Goal: Task Accomplishment & Management: Manage account settings

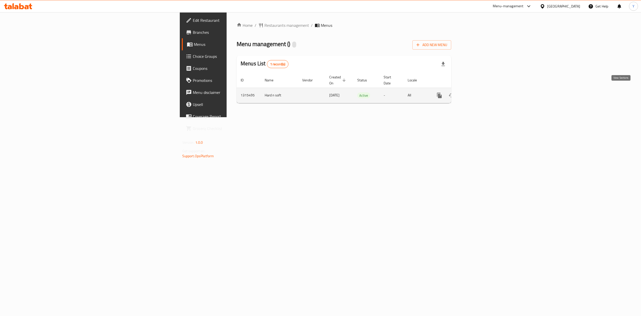
click at [479, 92] on icon "enhanced table" at bounding box center [476, 95] width 6 height 6
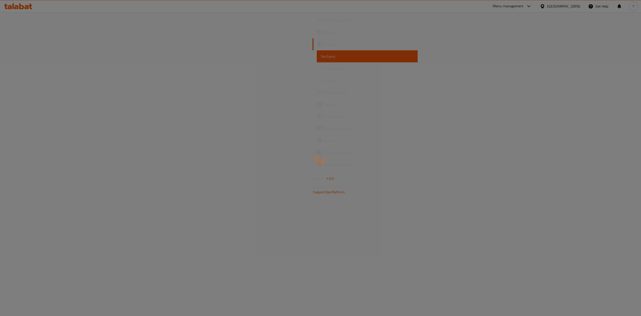
click at [478, 216] on div at bounding box center [320, 158] width 641 height 316
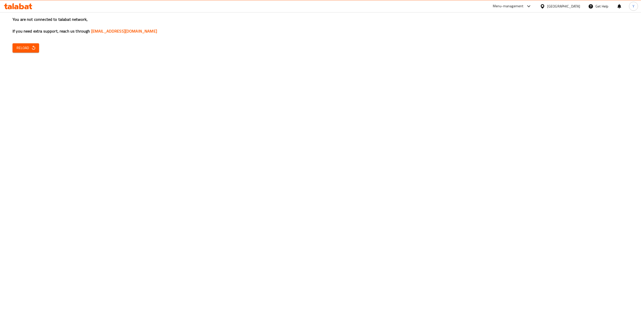
click at [48, 209] on div "You are not connected to talabat network, If you need extra support, reach us t…" at bounding box center [320, 158] width 641 height 316
